Goal: Download file/media

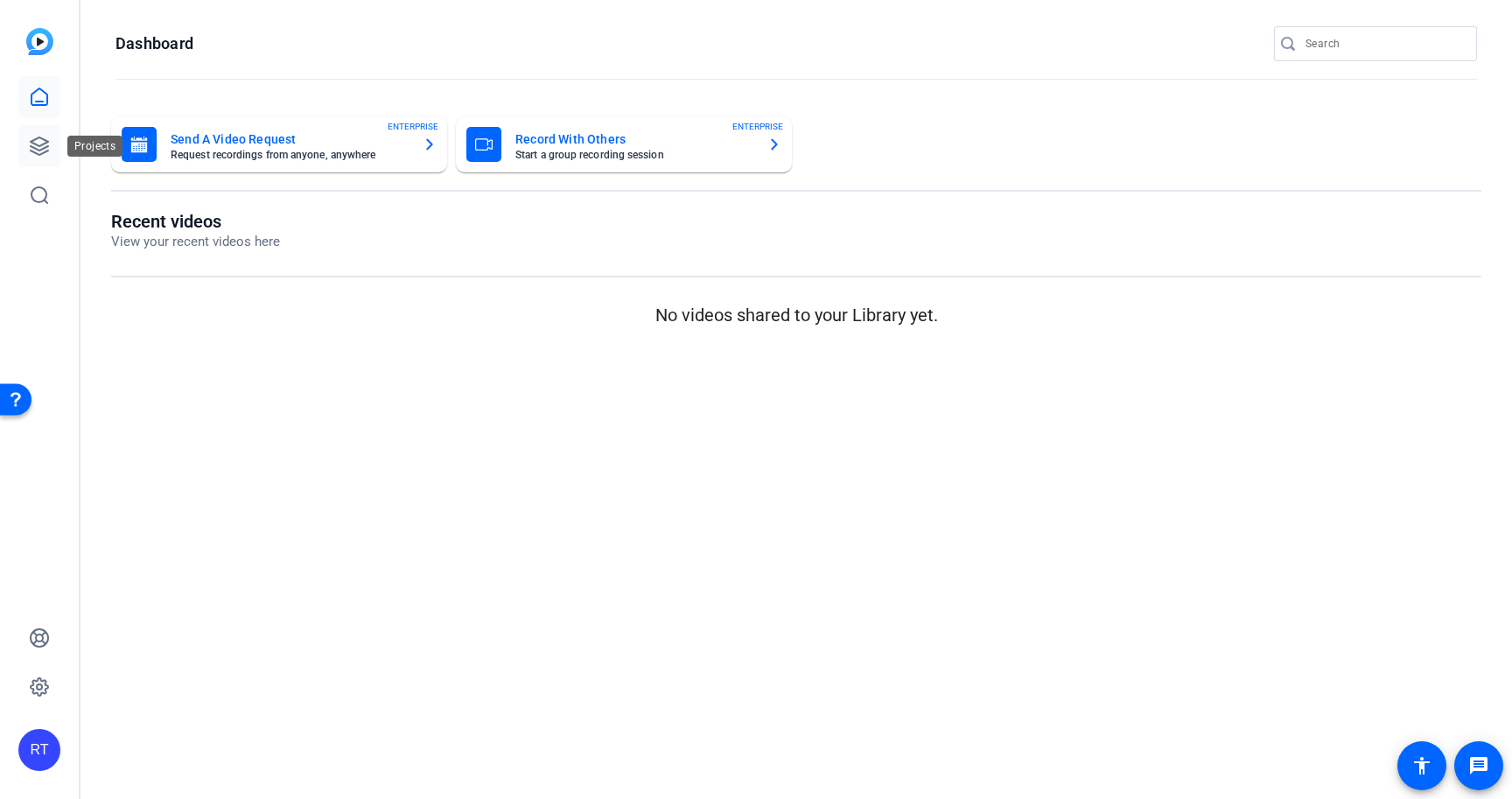
click at [37, 146] on icon at bounding box center [38, 145] width 21 height 21
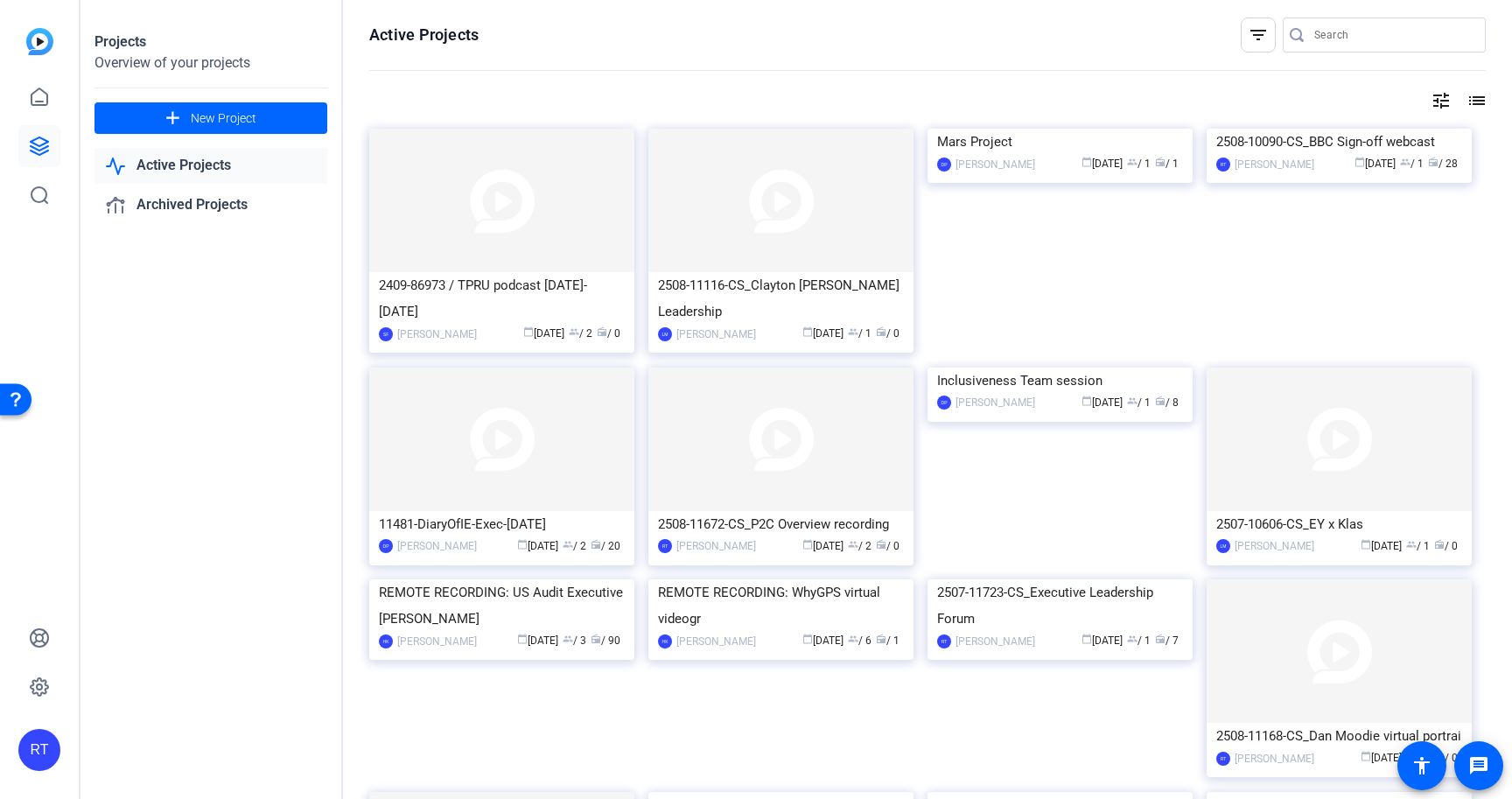
click at [1323, 31] on input "Search" at bounding box center [1393, 34] width 157 height 21
paste input "2409-86973-CS"
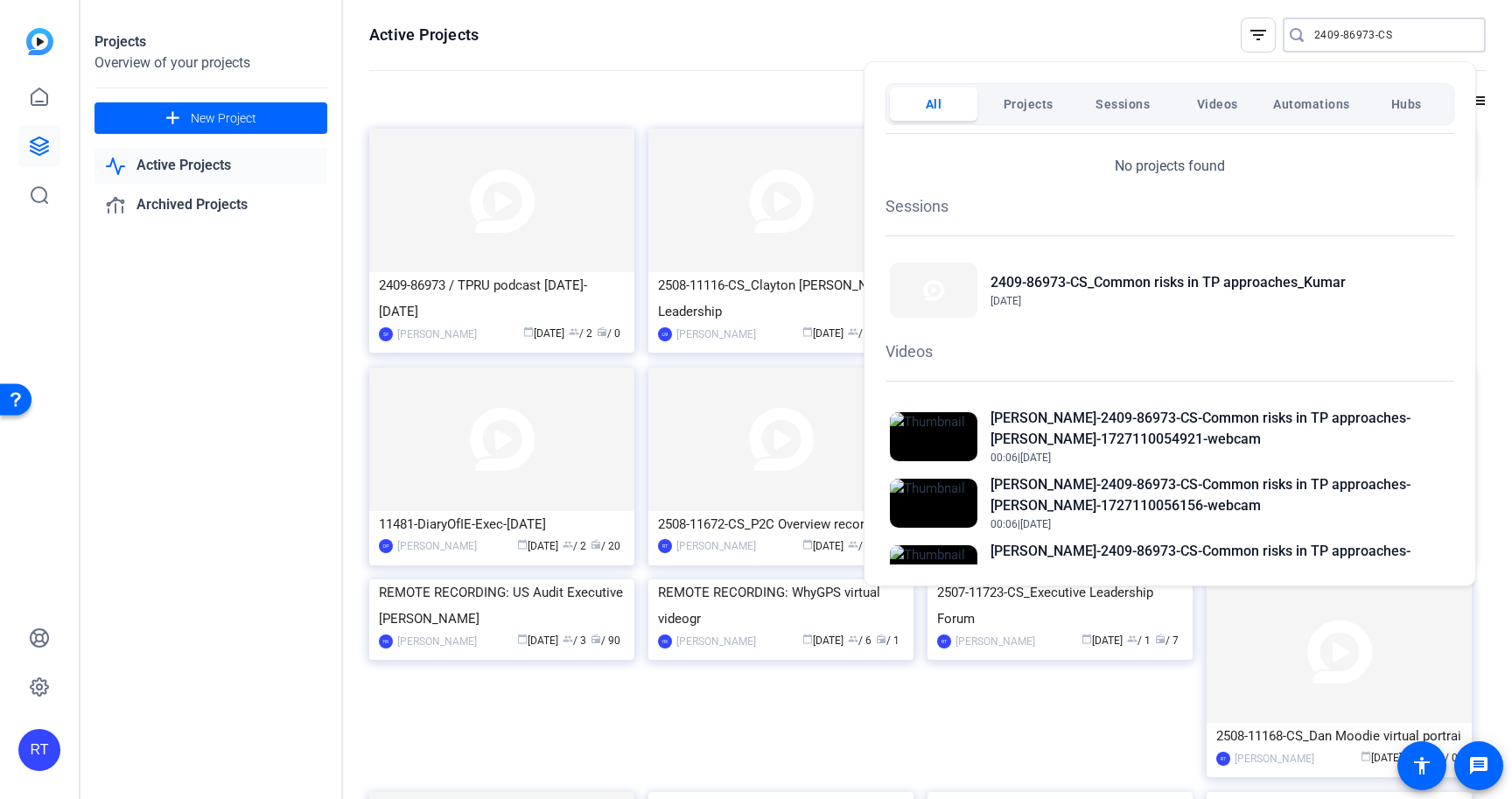
scroll to position [42, 0]
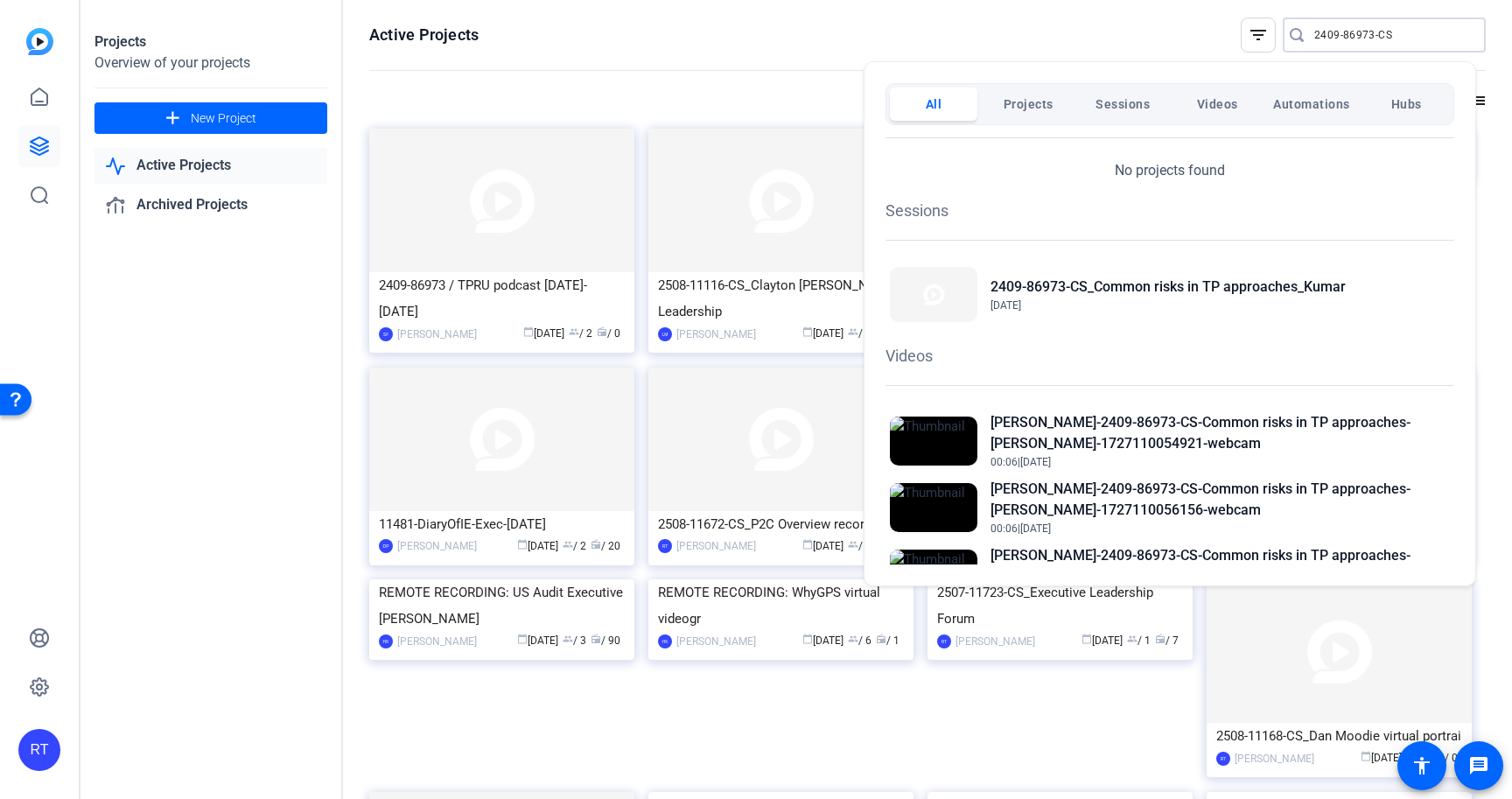
click at [1326, 30] on div at bounding box center [756, 399] width 1512 height 799
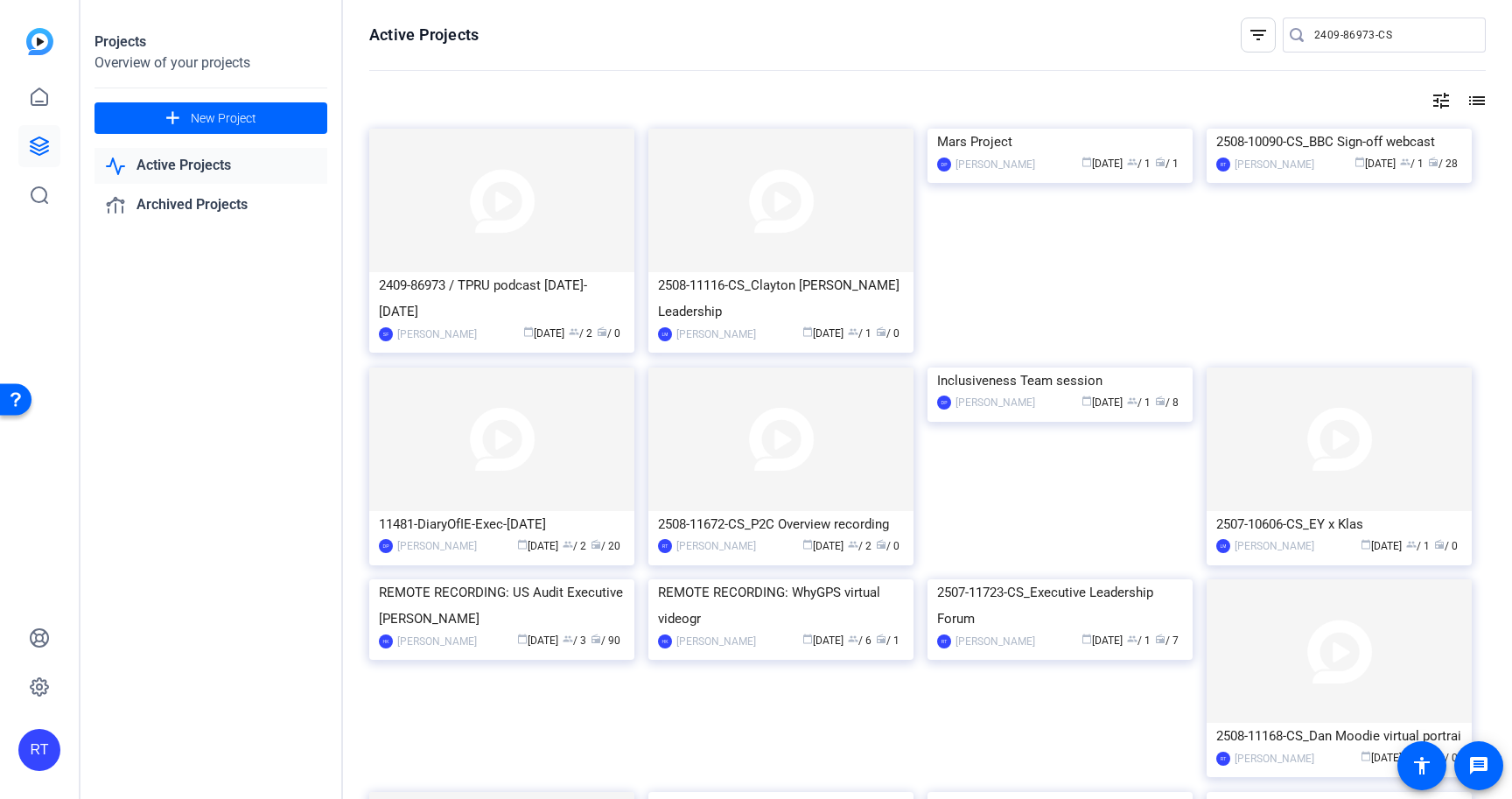
click at [1326, 30] on input "2409-86973-CS" at bounding box center [1393, 34] width 157 height 21
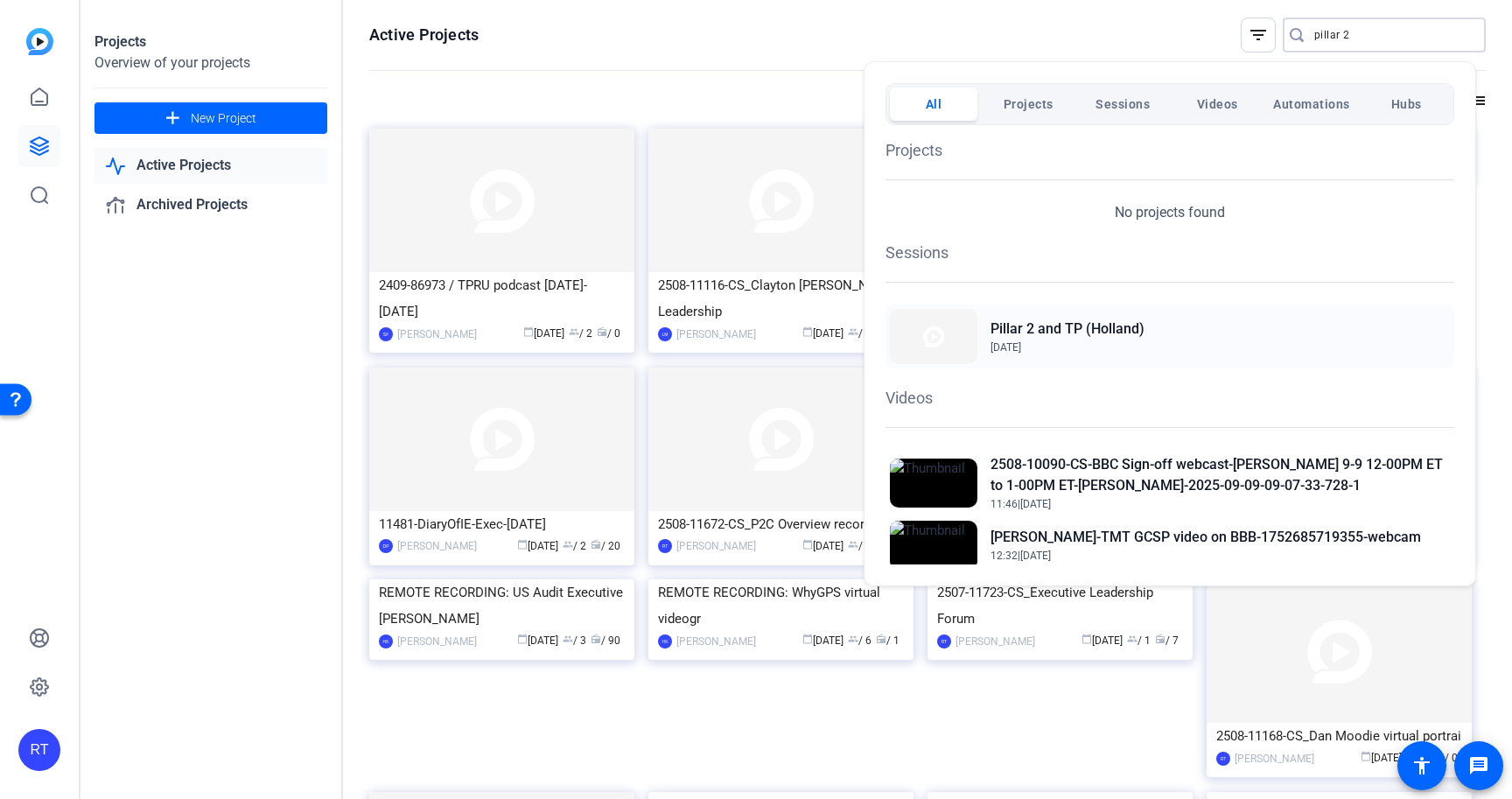
type input "pillar 2"
click at [1096, 326] on h2 "Pillar 2 and TP (Holland)" at bounding box center [1067, 328] width 154 height 21
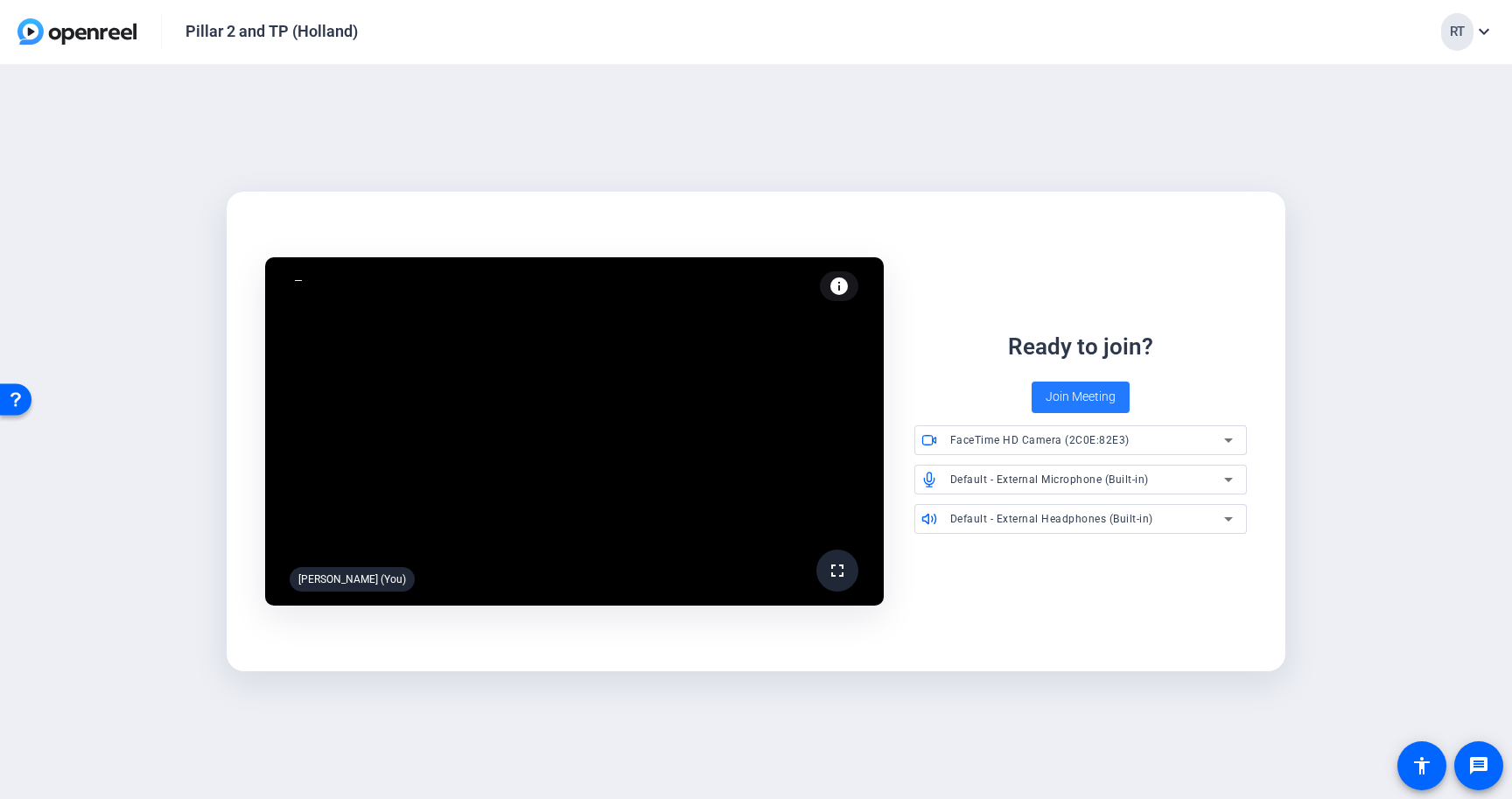
click at [1080, 394] on span "Join Meeting" at bounding box center [1080, 397] width 70 height 19
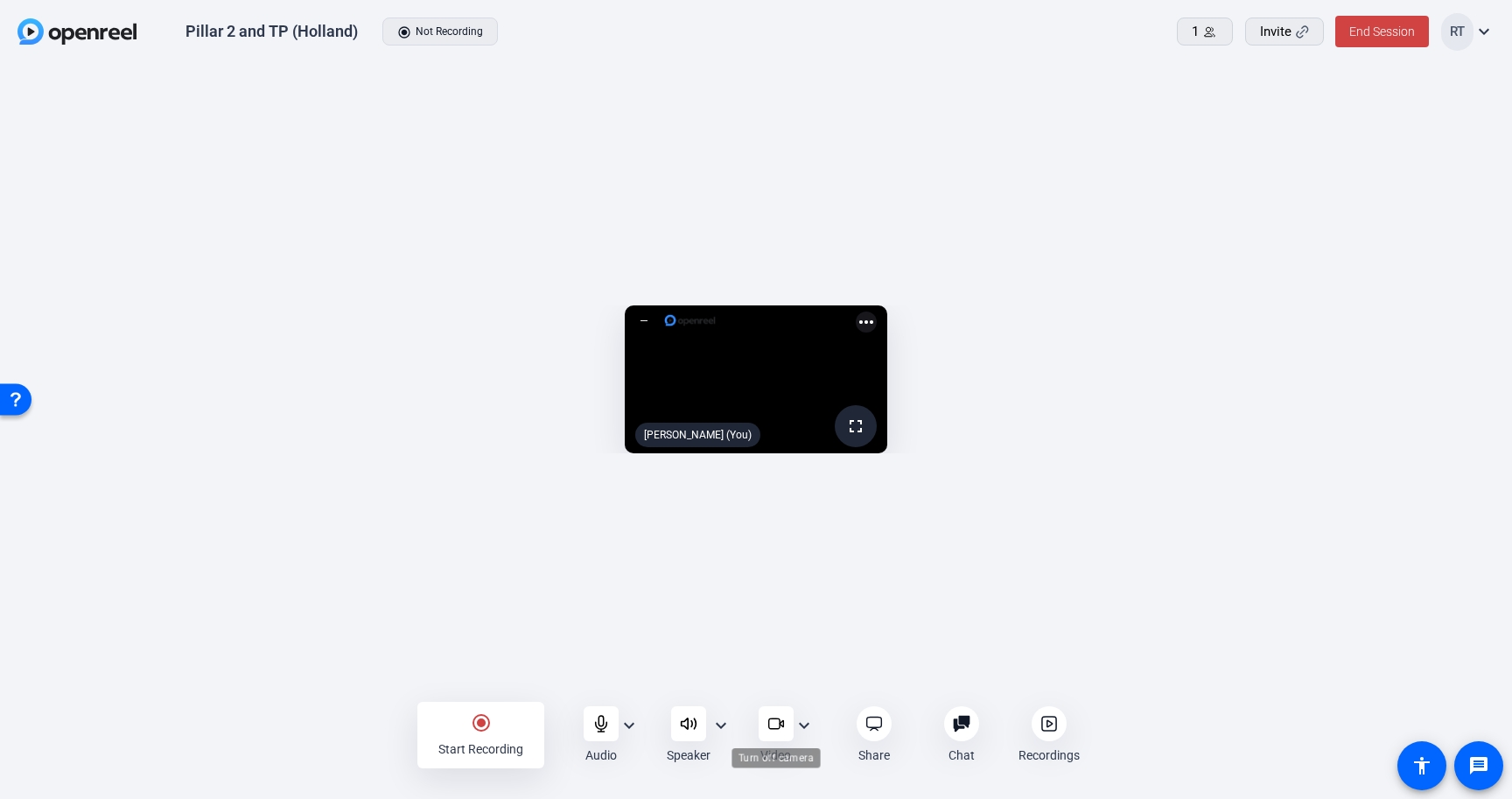
click at [770, 719] on icon at bounding box center [774, 724] width 12 height 11
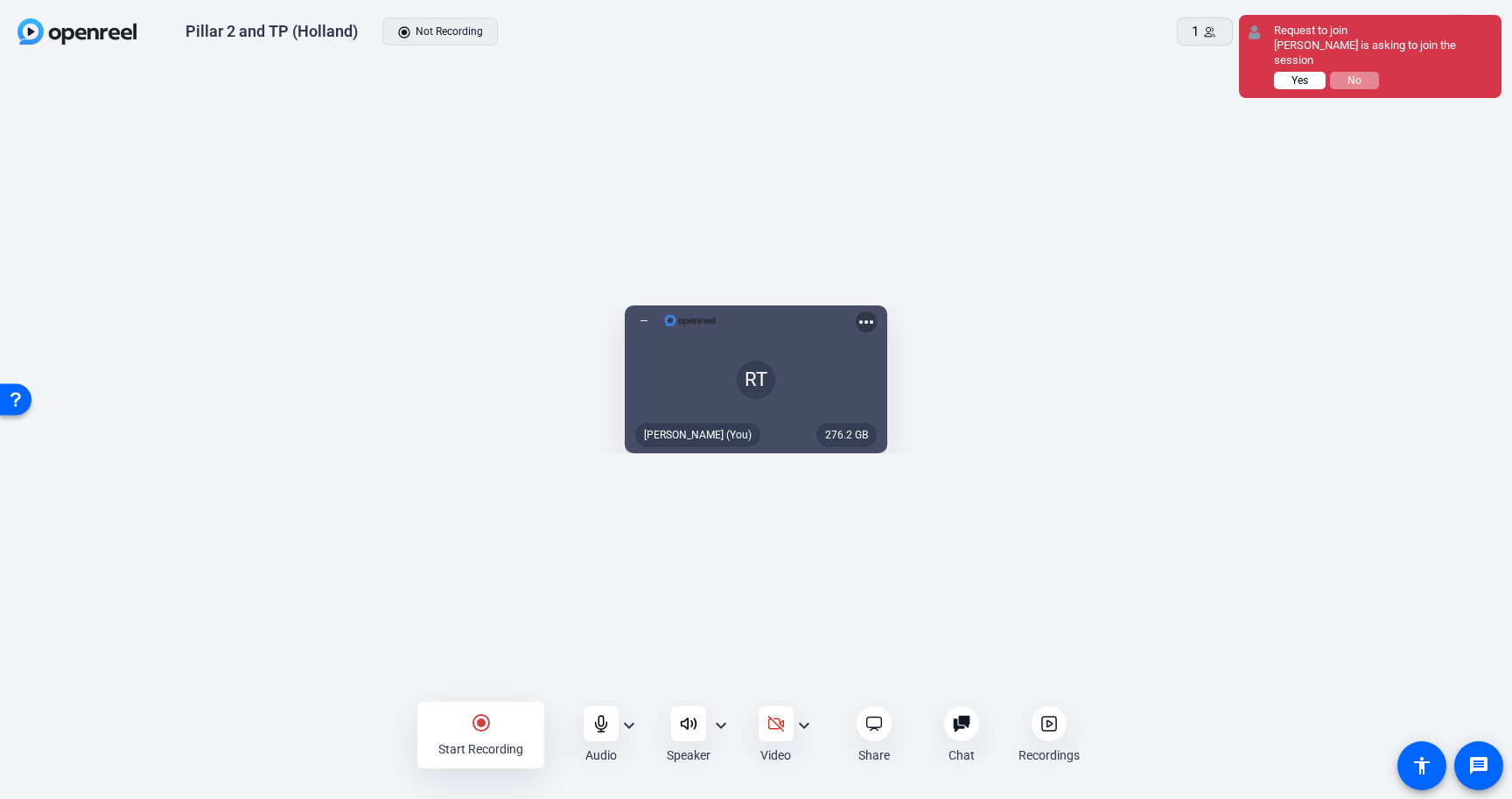
click at [1300, 75] on span "Yes" at bounding box center [1299, 81] width 17 height 12
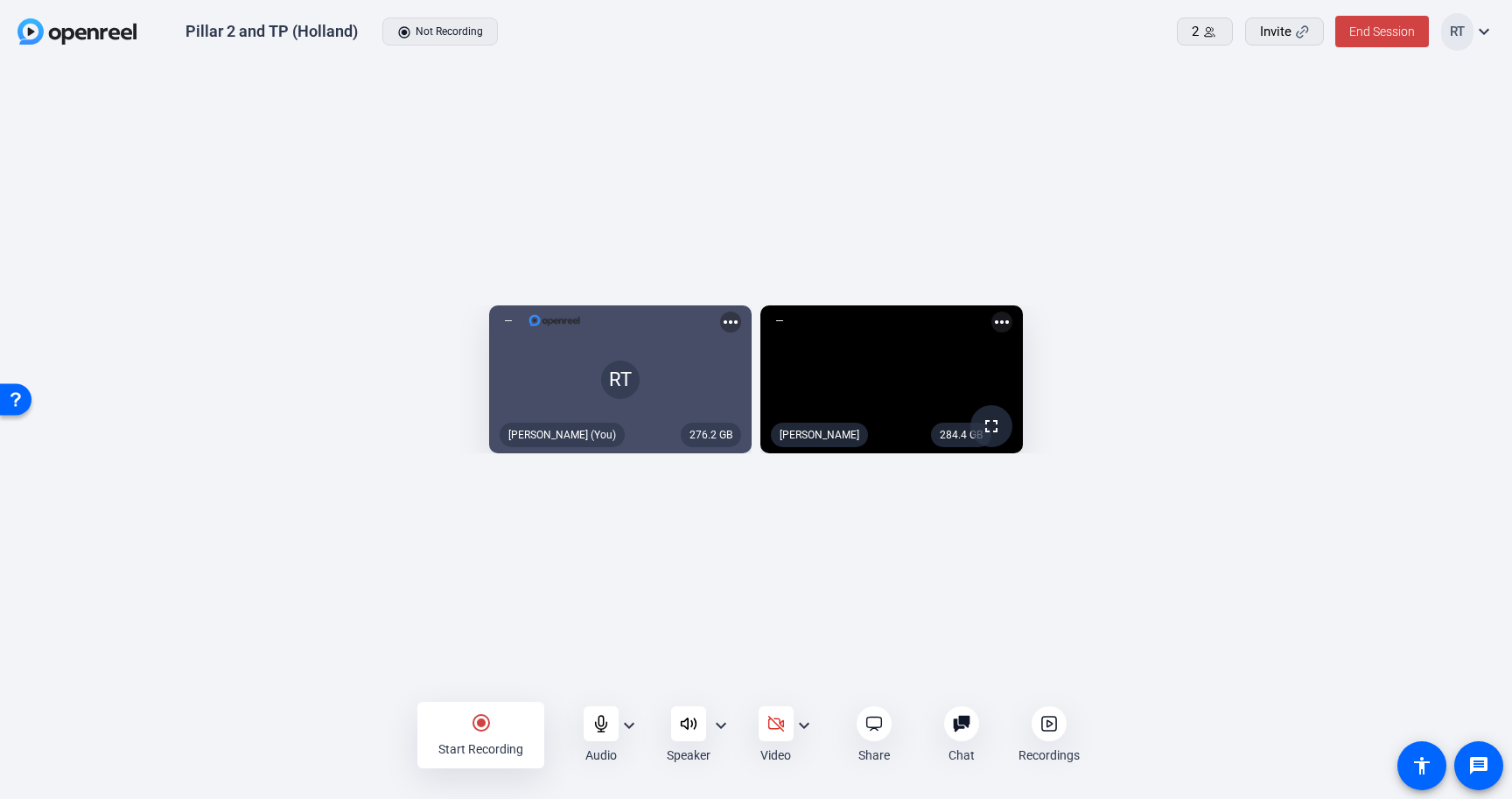
click at [631, 720] on mat-icon "expand_more" at bounding box center [629, 725] width 21 height 21
click at [683, 649] on div at bounding box center [756, 399] width 1512 height 799
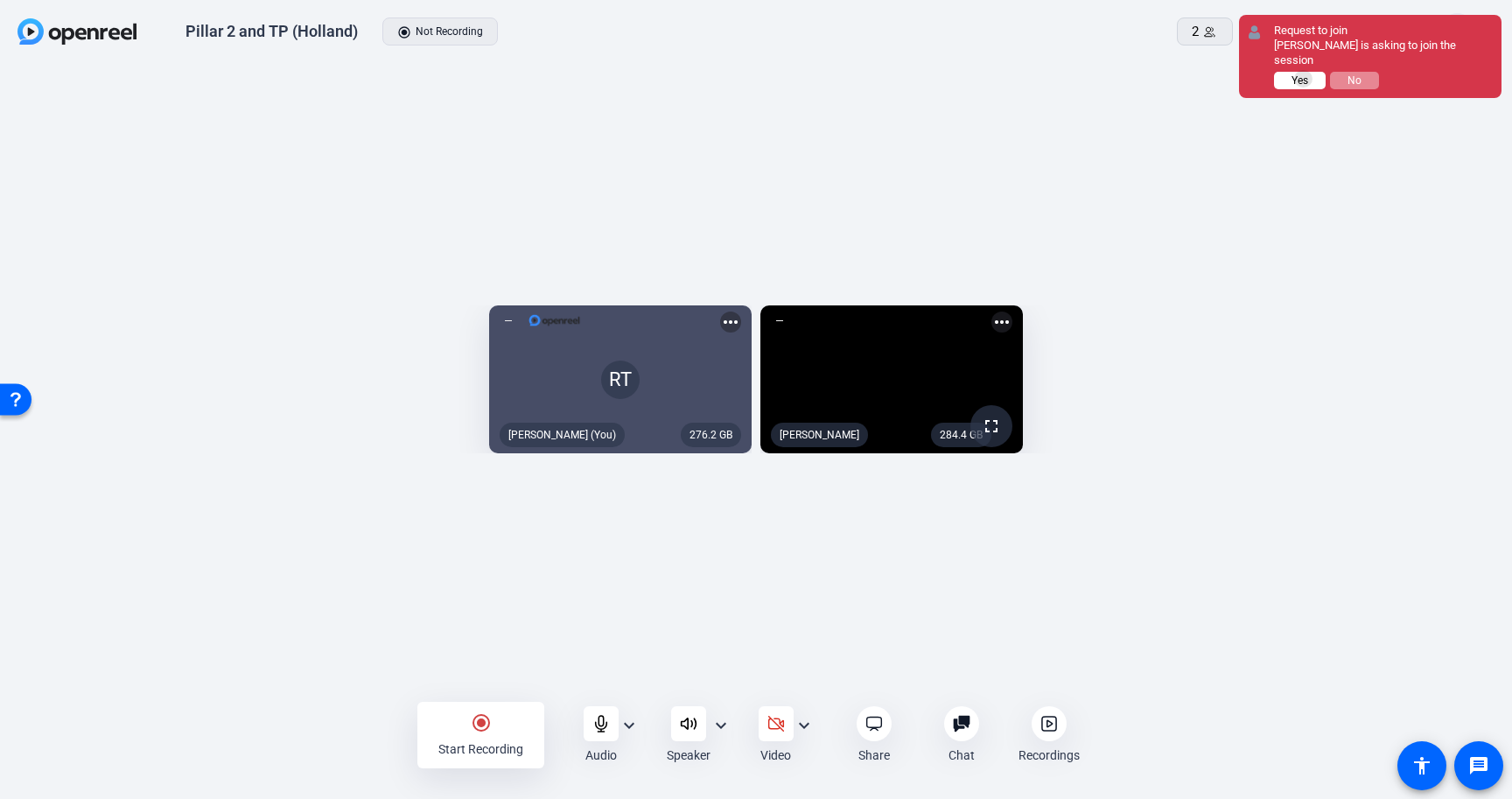
click at [1304, 75] on span "Yes" at bounding box center [1299, 81] width 17 height 12
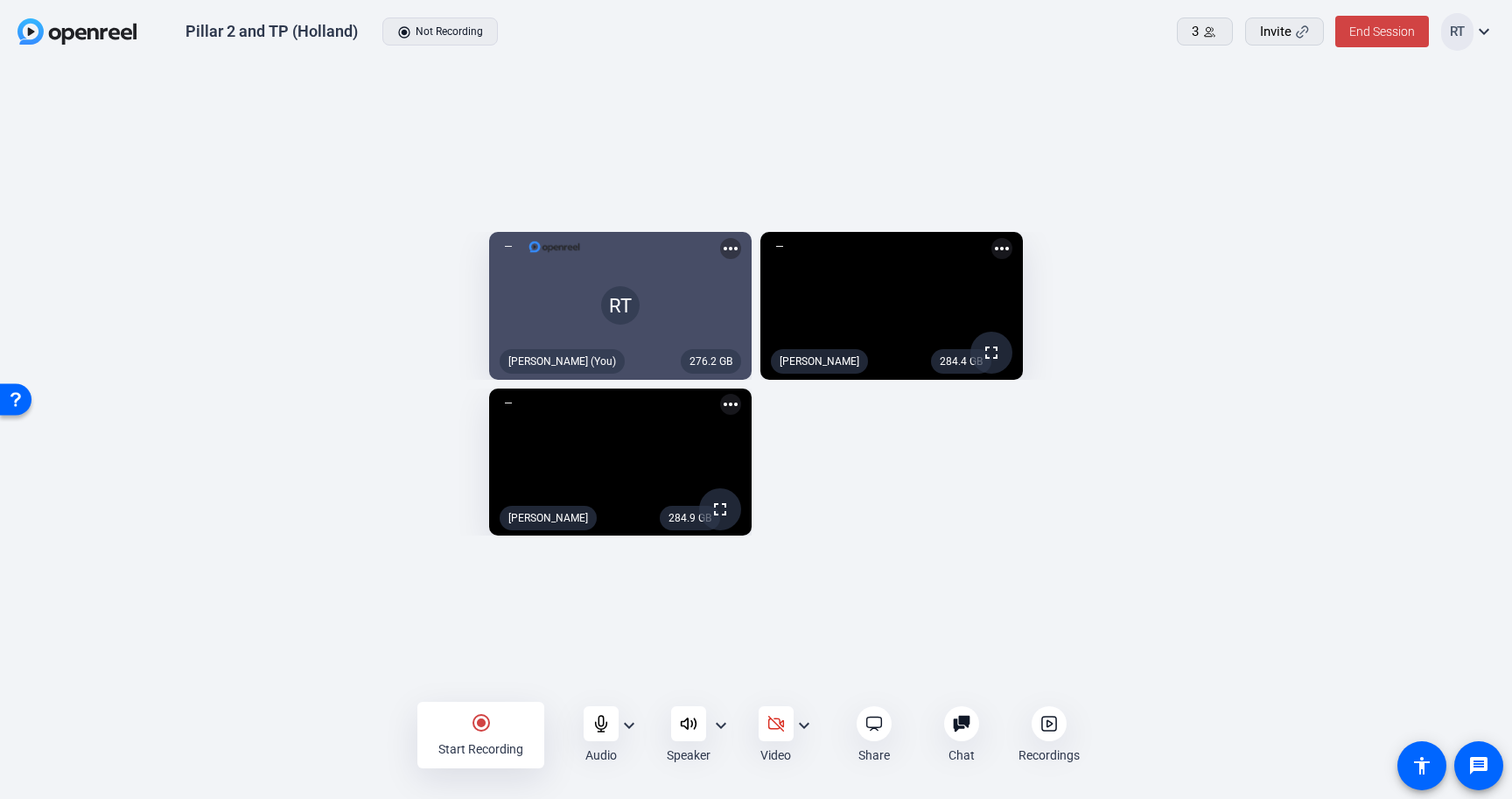
click at [631, 724] on mat-icon "expand_more" at bounding box center [629, 725] width 21 height 21
click at [1117, 504] on div at bounding box center [756, 399] width 1512 height 799
click at [1012, 238] on mat-icon "more_horiz" at bounding box center [1001, 248] width 21 height 21
click at [1348, 153] on div at bounding box center [756, 399] width 1512 height 799
click at [362, 724] on div "radio_button_checked Start Recording Audio expand_more Speaker expand_more Vide…" at bounding box center [756, 735] width 1512 height 64
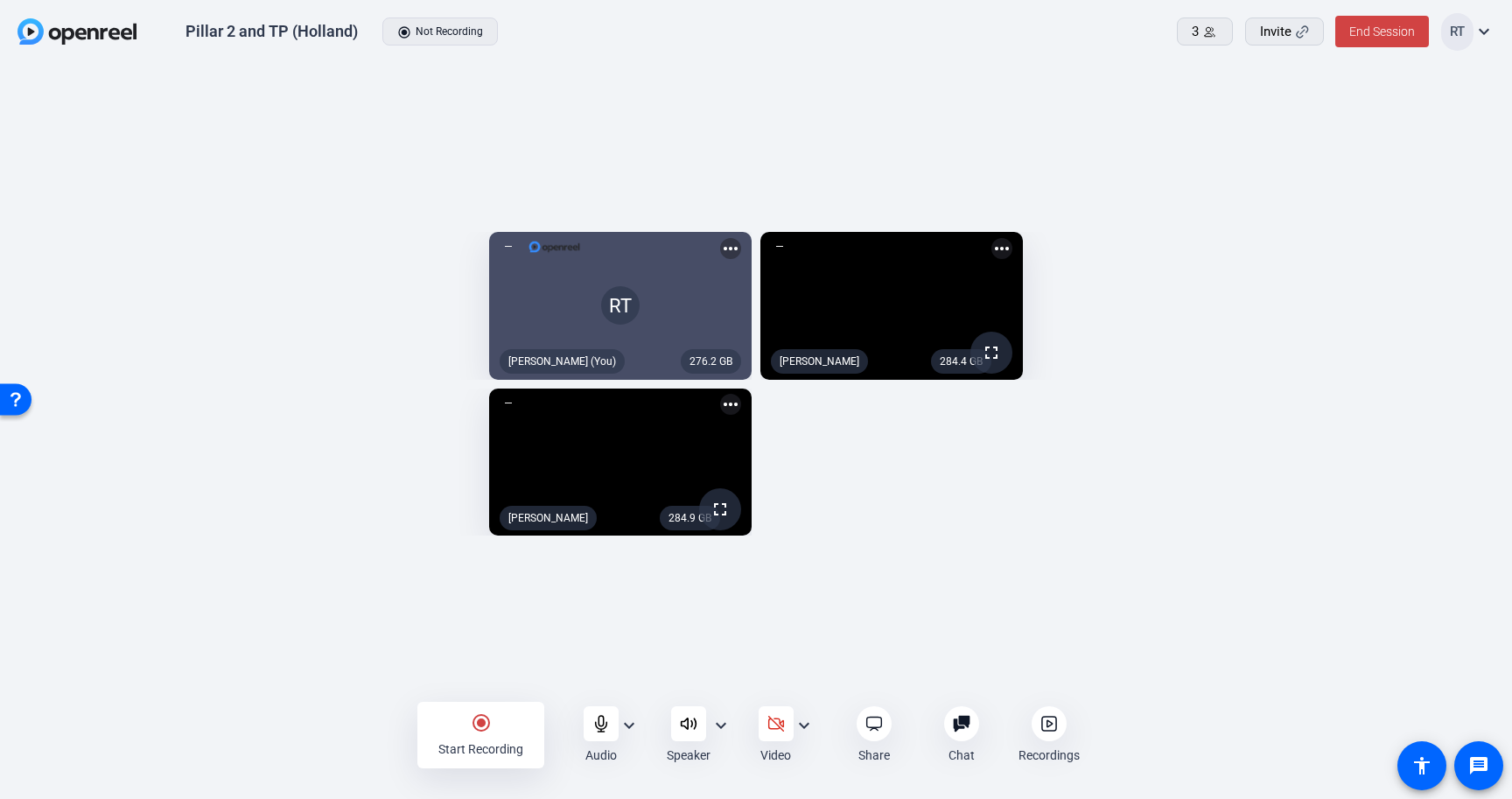
click at [483, 723] on mat-icon "radio_button_checked" at bounding box center [480, 722] width 21 height 21
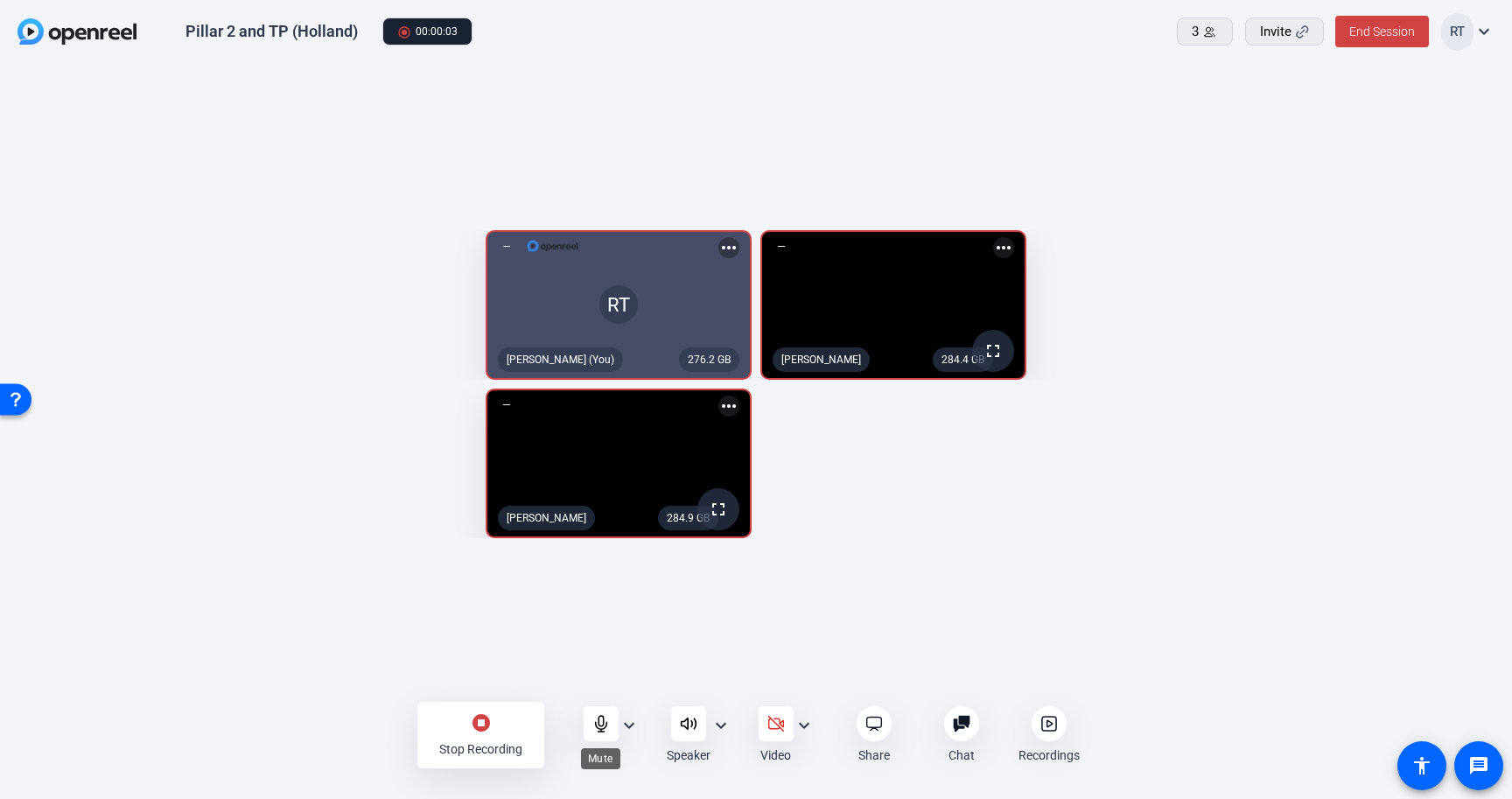
click at [596, 722] on icon at bounding box center [601, 724] width 18 height 18
click at [1052, 725] on icon at bounding box center [1049, 724] width 18 height 18
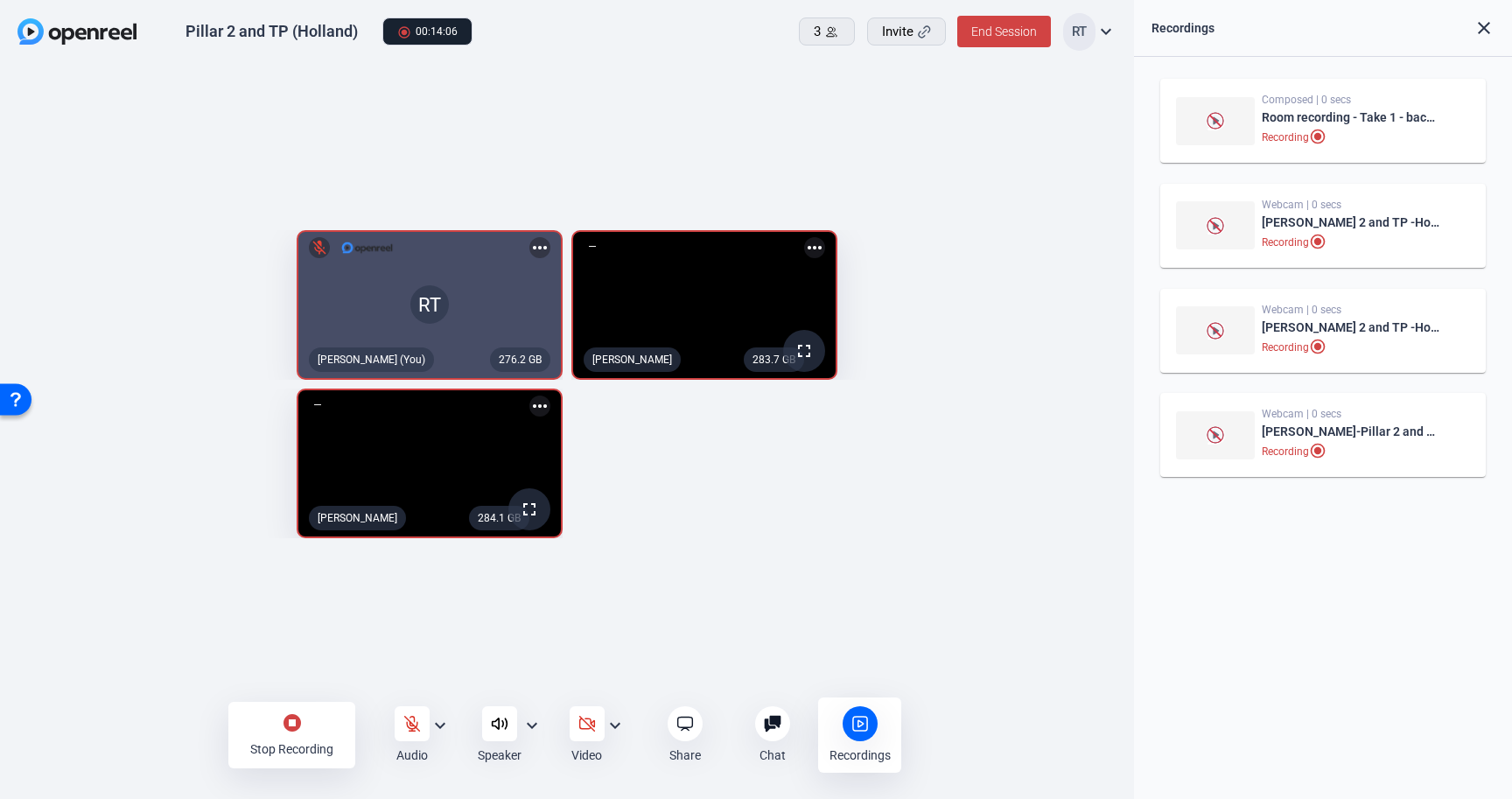
click at [292, 726] on mat-icon "stop_circle" at bounding box center [292, 722] width 21 height 21
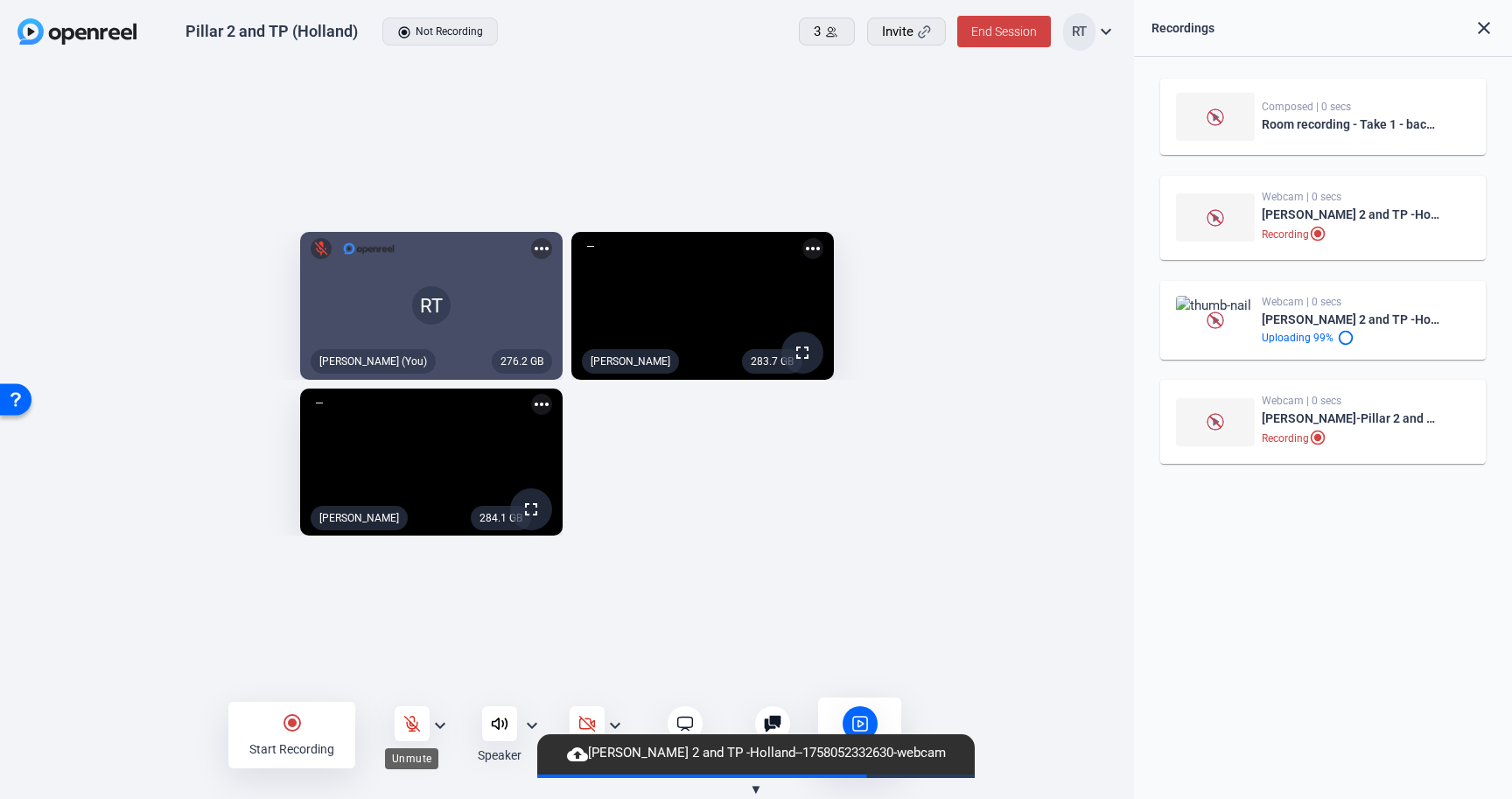
click at [412, 724] on icon at bounding box center [413, 724] width 18 height 18
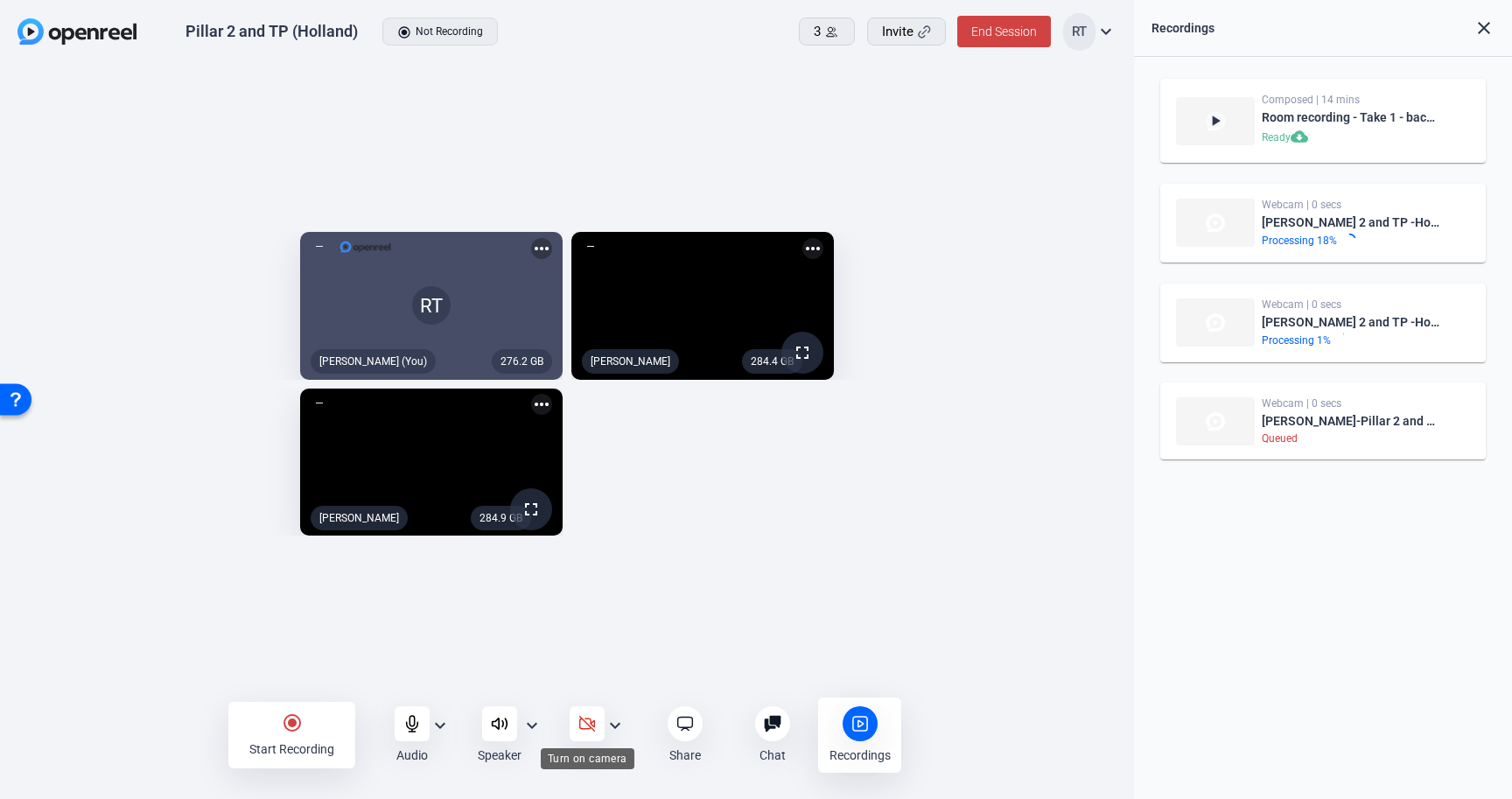
click at [592, 722] on icon at bounding box center [587, 723] width 15 height 15
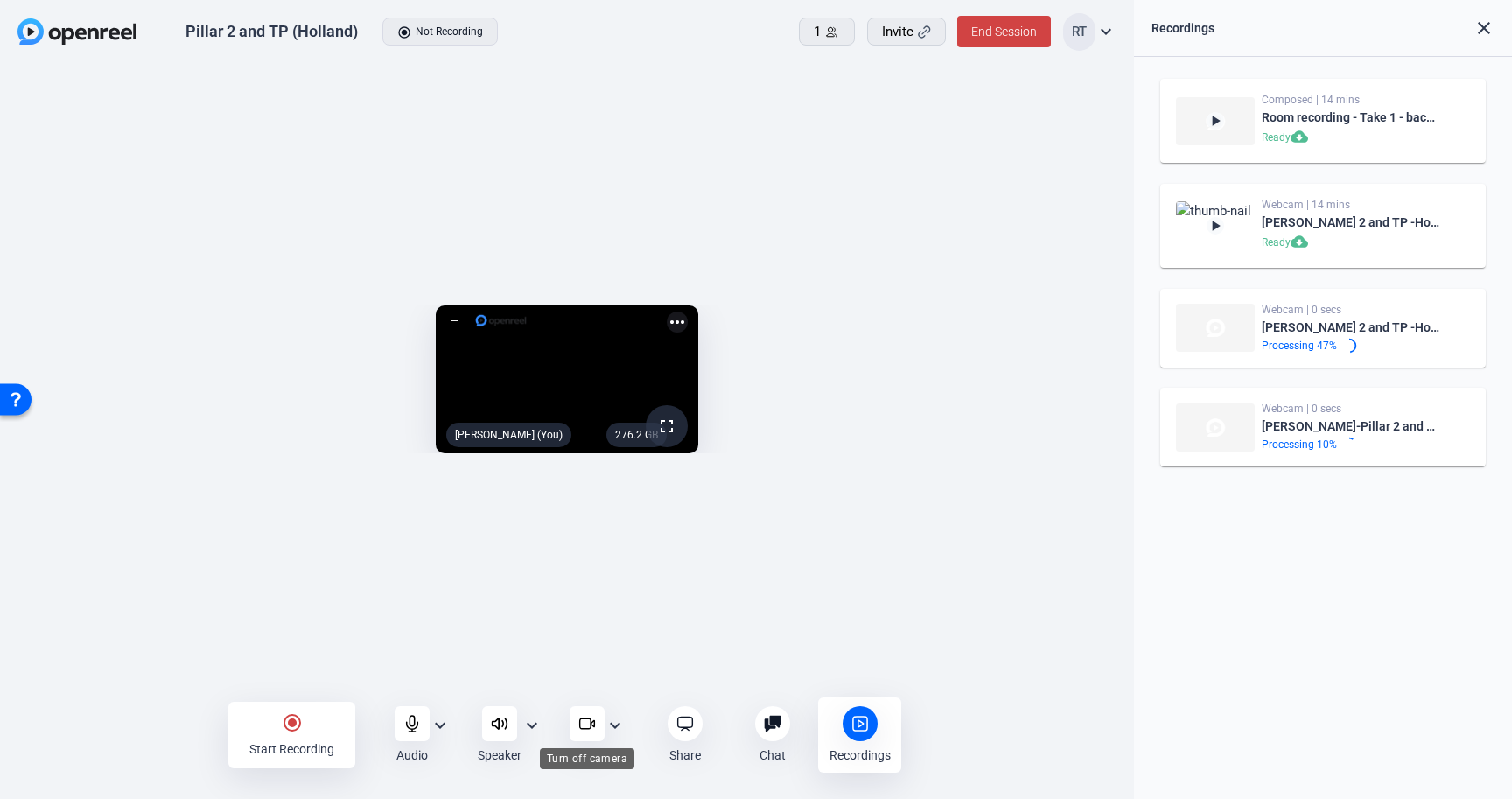
click at [581, 721] on icon at bounding box center [588, 724] width 18 height 18
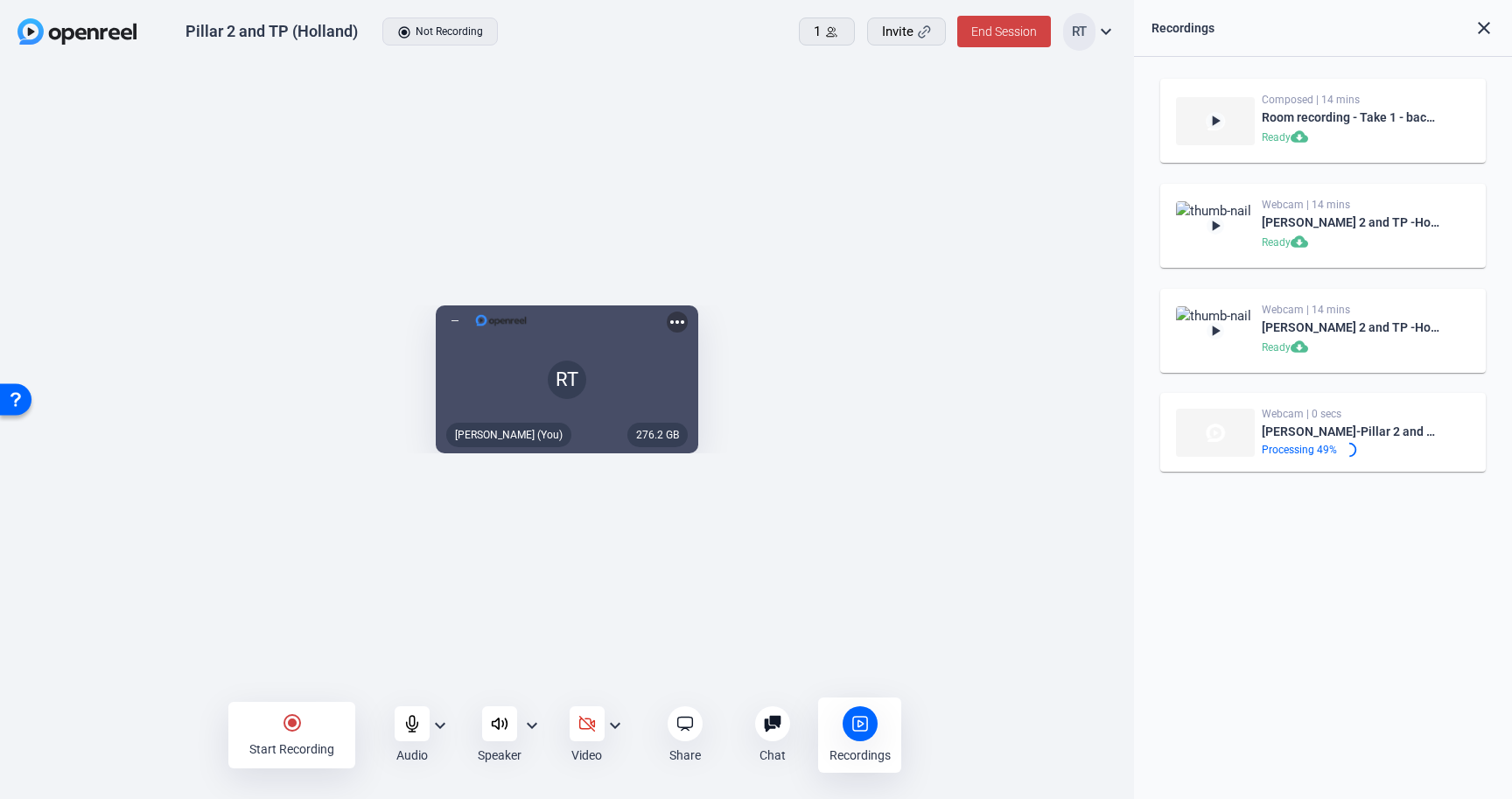
click at [1175, 32] on div "Recordings" at bounding box center [1183, 28] width 63 height 21
click at [1271, 324] on div "Jonathan-Pillar 2 and TP -Holland--1758052332557-webcam" at bounding box center [1351, 326] width 179 height 21
click at [1279, 348] on div "Ready cloud_download" at bounding box center [1351, 348] width 179 height 21
click at [1297, 345] on mat-icon "cloud_download" at bounding box center [1301, 348] width 21 height 21
click at [1302, 454] on mat-icon "cloud_download" at bounding box center [1301, 452] width 21 height 21
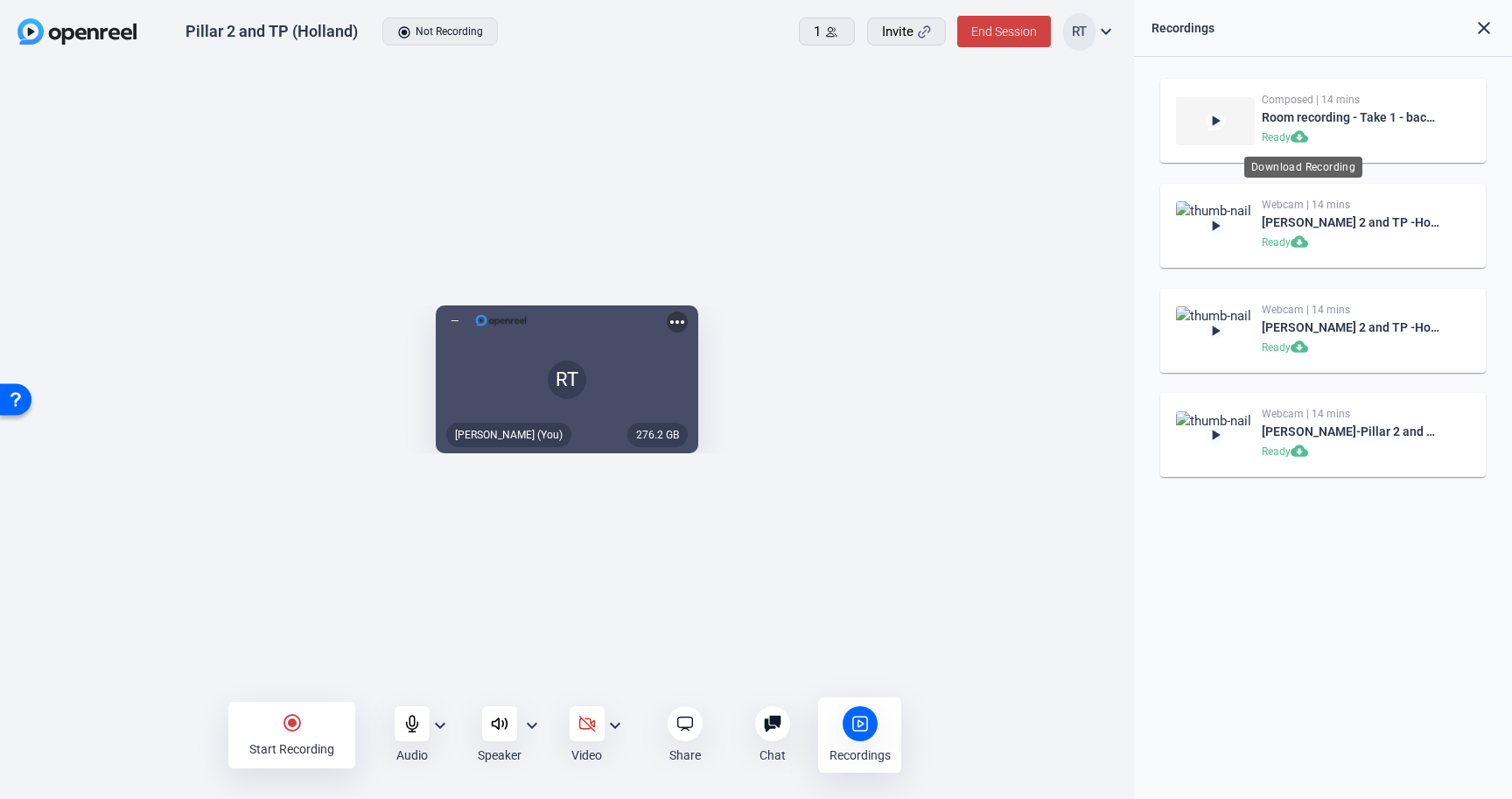
click at [1300, 138] on mat-icon "cloud_download" at bounding box center [1301, 138] width 21 height 21
